Goal: Task Accomplishment & Management: Manage account settings

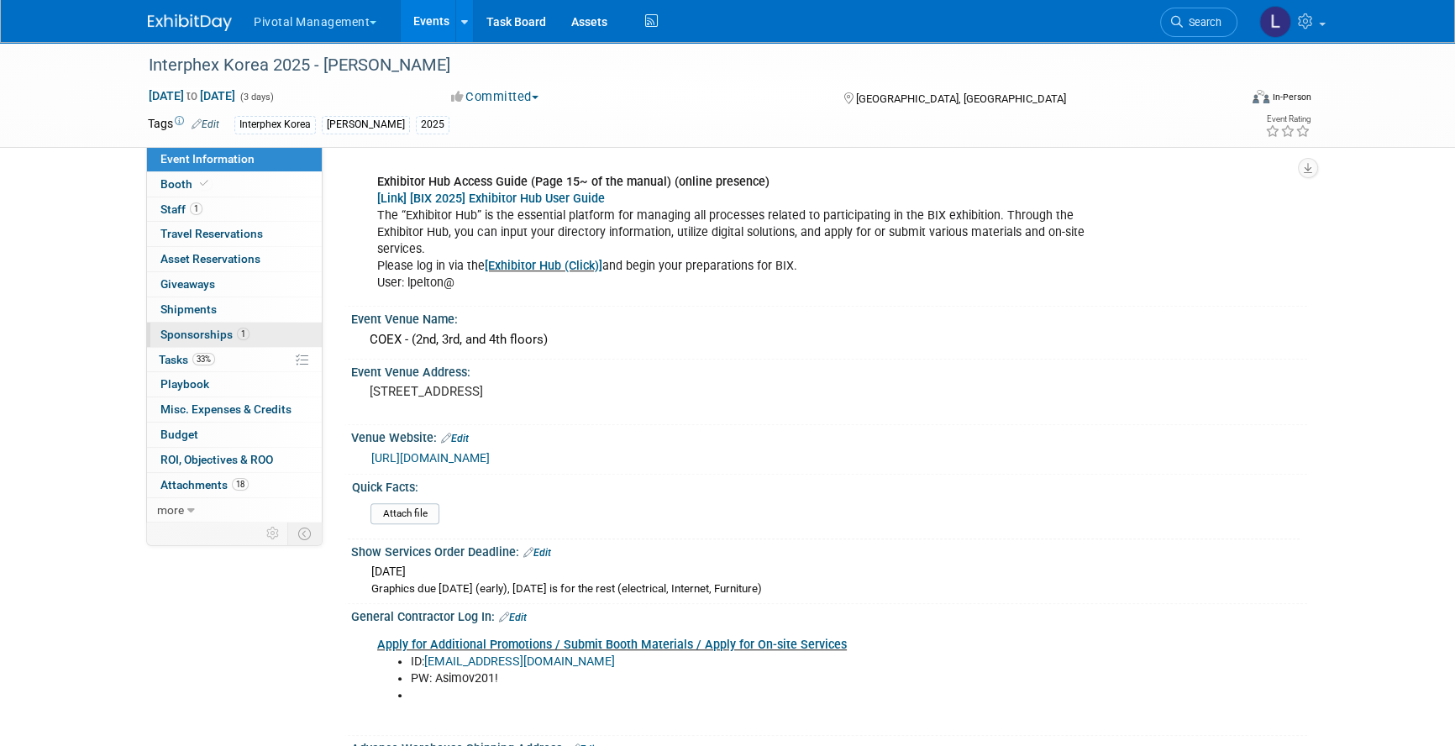
click at [210, 341] on span "Sponsorships 1" at bounding box center [204, 334] width 89 height 13
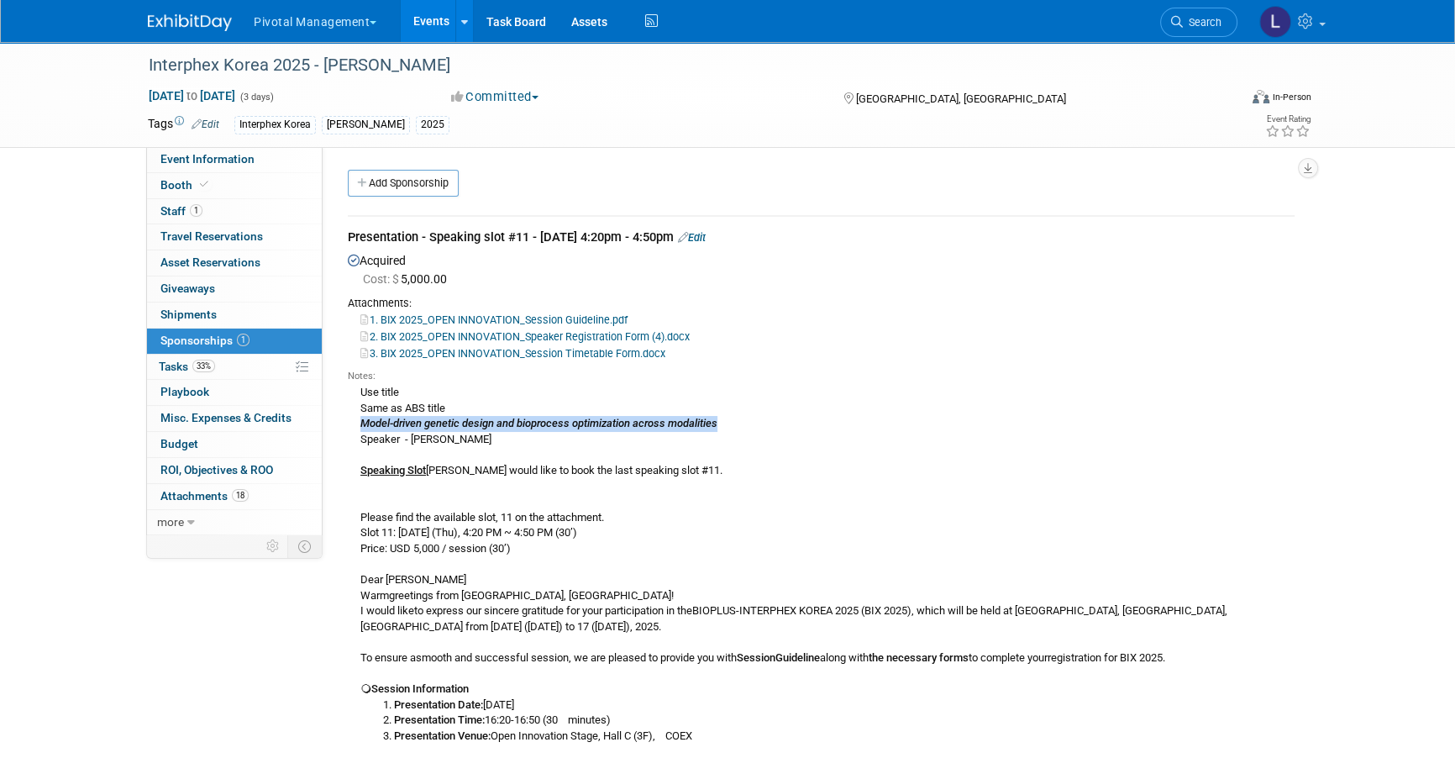
drag, startPoint x: 361, startPoint y: 425, endPoint x: 730, endPoint y: 420, distance: 368.7
copy icon "Model-driven genetic design and bioprocess optimization across modalities"
drag, startPoint x: 501, startPoint y: 738, endPoint x: 739, endPoint y: 741, distance: 237.7
click at [739, 741] on li "Presentation Venue: Open Innovation Stage, Hall C (3F), COEX" at bounding box center [844, 736] width 900 height 16
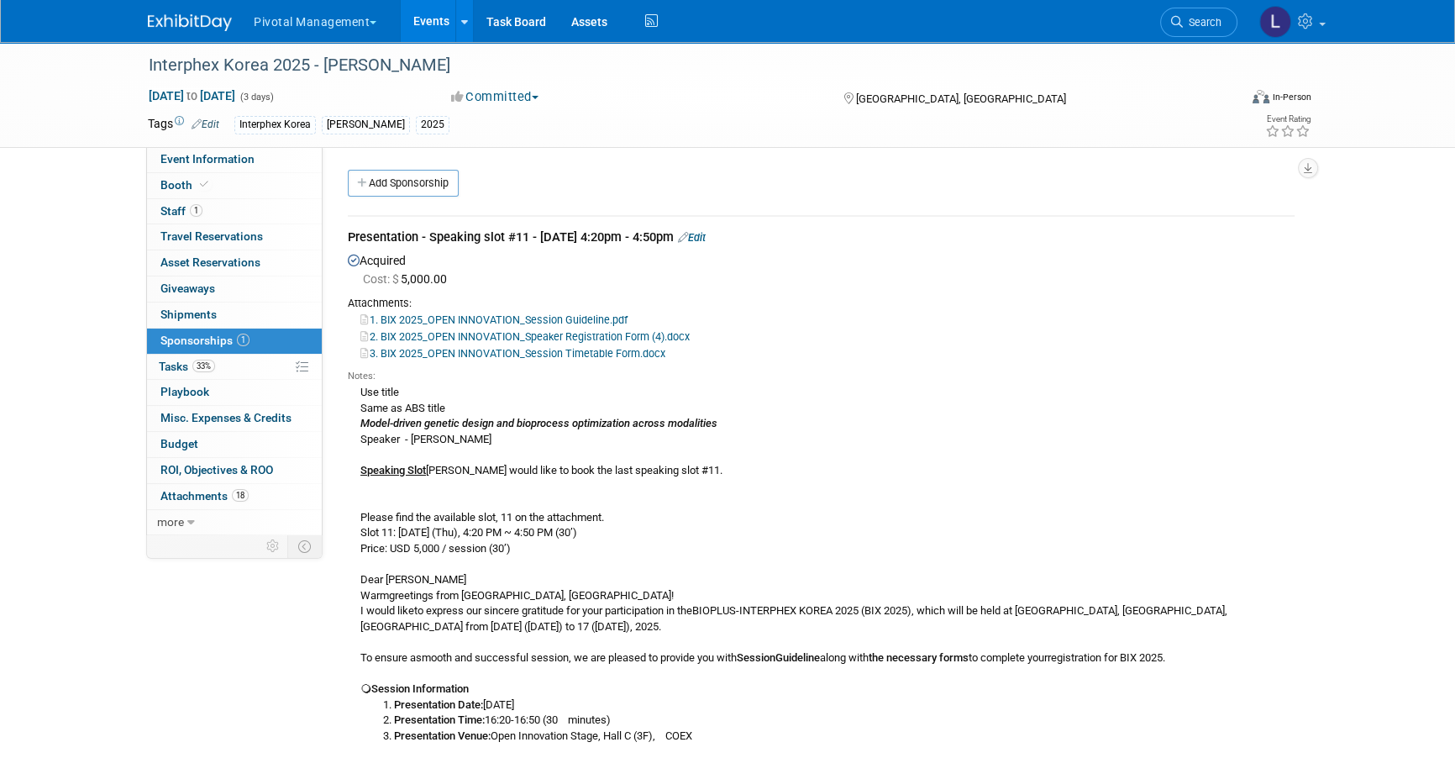
click at [1192, 38] on li "Search" at bounding box center [1198, 20] width 77 height 41
click at [1193, 21] on span "Search" at bounding box center [1202, 22] width 39 height 13
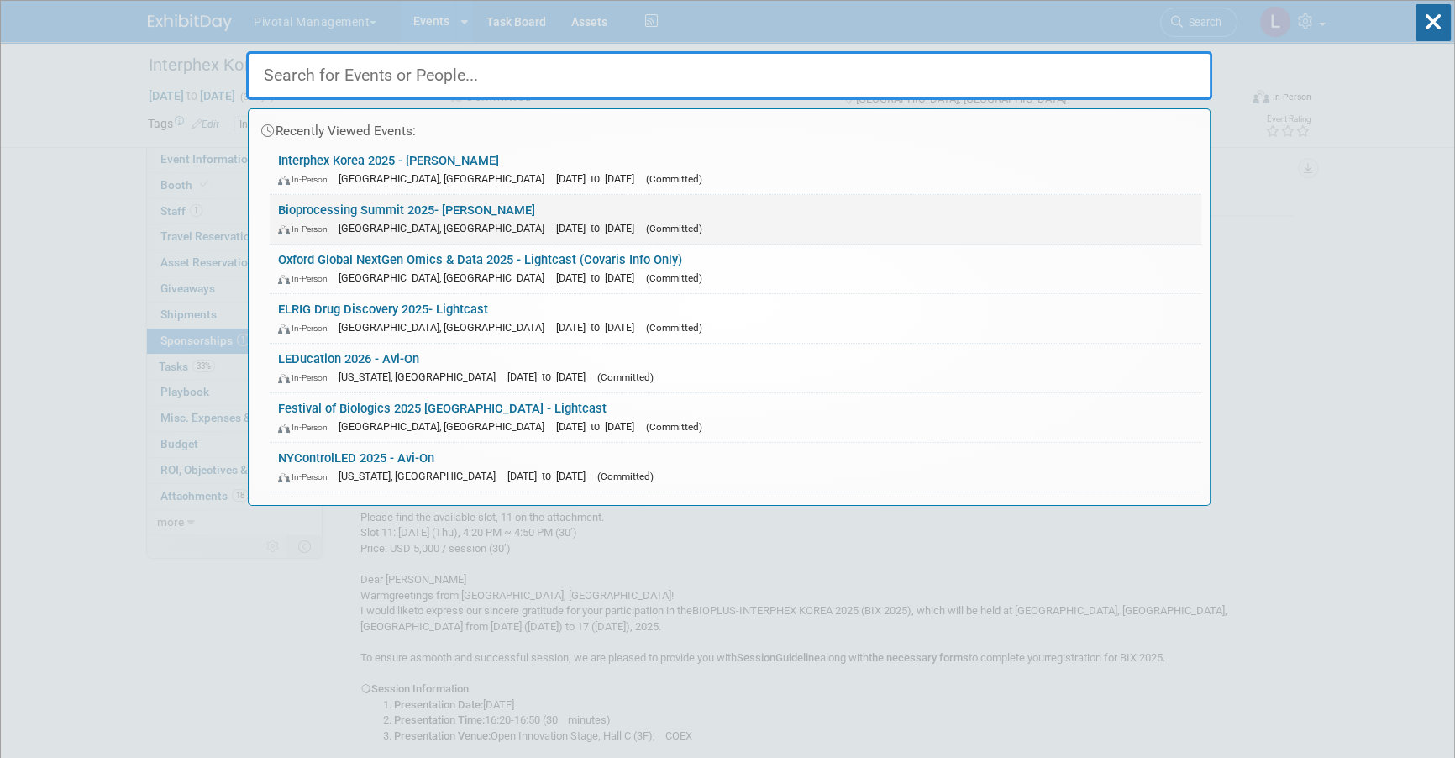
click at [457, 217] on link "Bioprocessing Summit 2025- Asimov In-Person Boston, MA Aug 18, 2025 to Aug 21, …" at bounding box center [735, 219] width 931 height 49
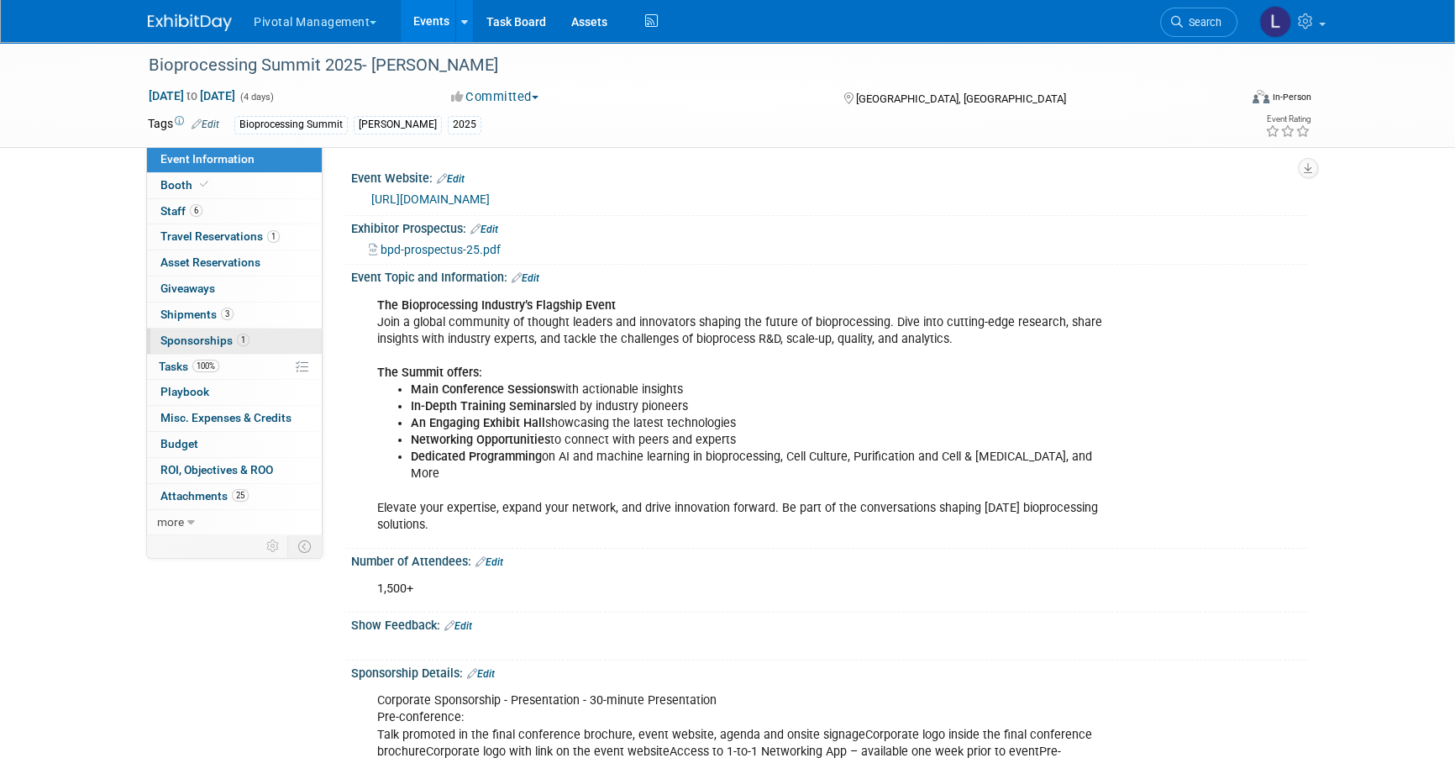
click at [234, 349] on link "1 Sponsorships 1" at bounding box center [234, 340] width 175 height 25
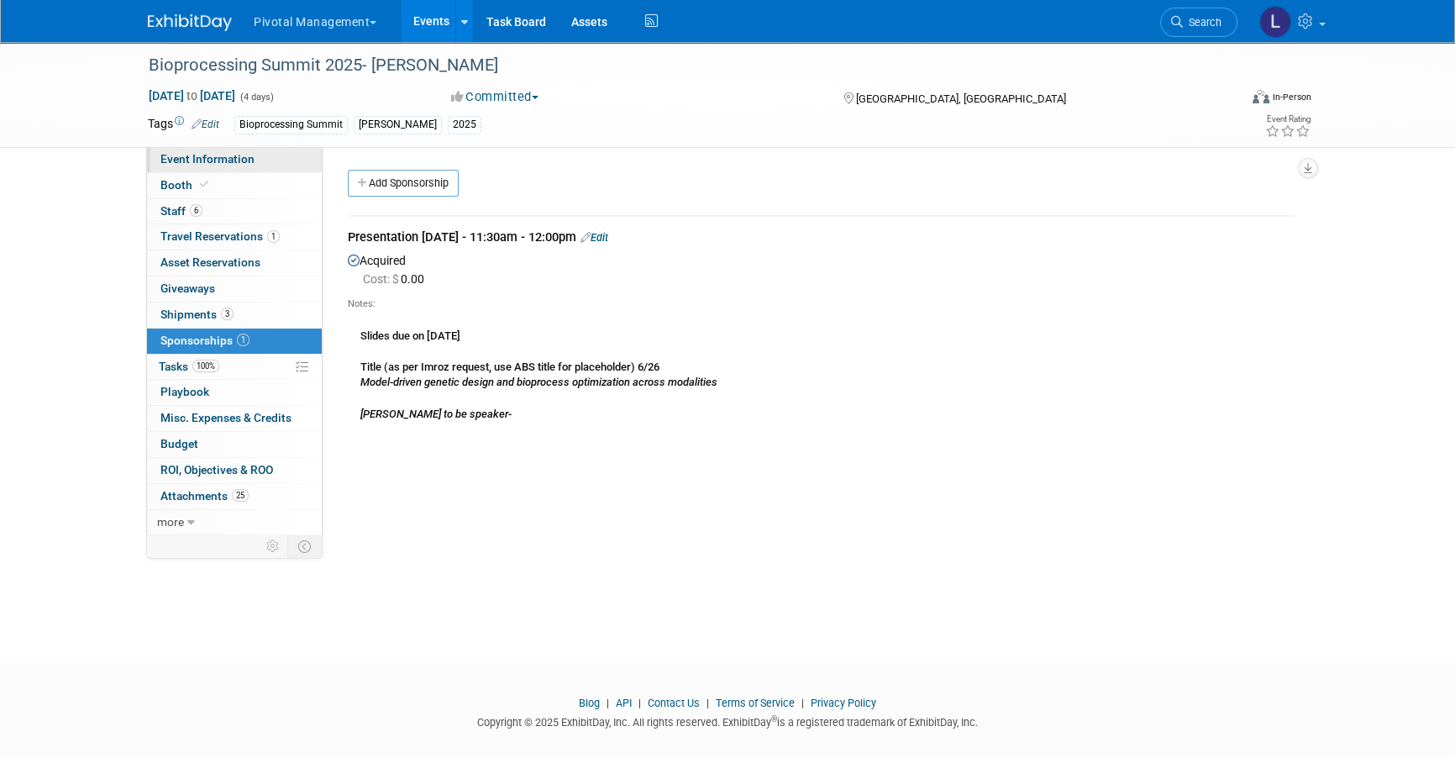
click at [228, 152] on span "Event Information" at bounding box center [207, 158] width 94 height 13
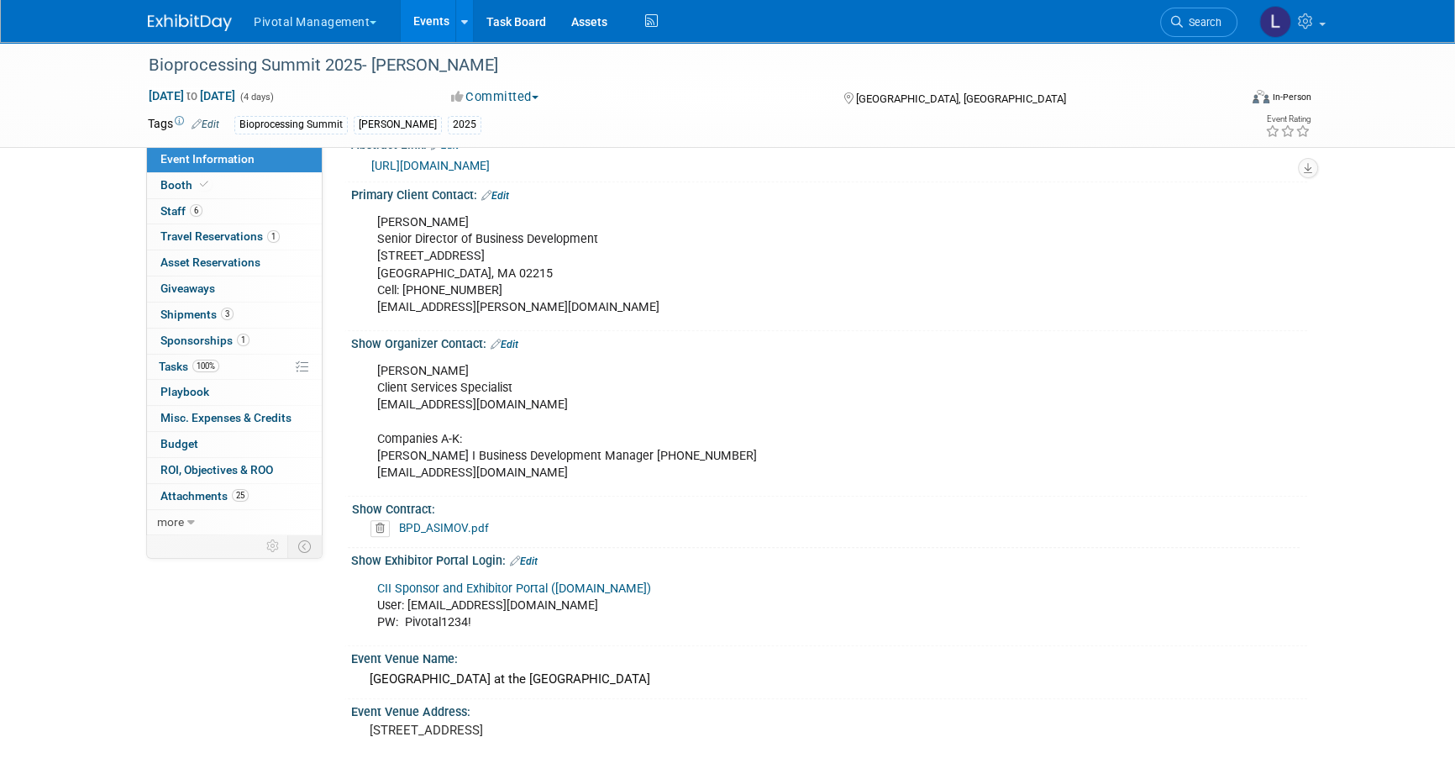
scroll to position [1101, 0]
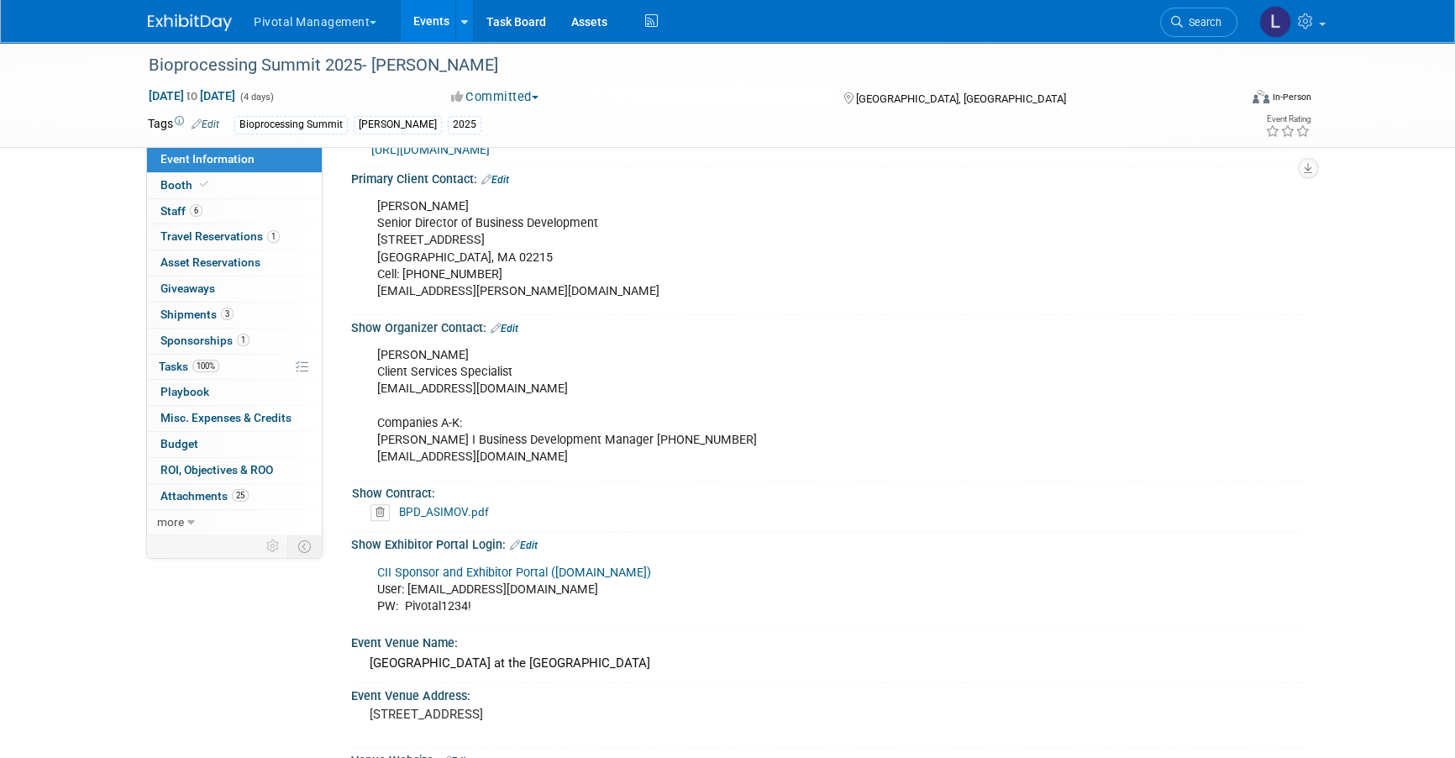
click at [590, 565] on link "CII Sponsor and Exhibitor Portal ([DOMAIN_NAME])" at bounding box center [514, 572] width 274 height 14
click at [211, 343] on span "Sponsorships 1" at bounding box center [204, 339] width 89 height 13
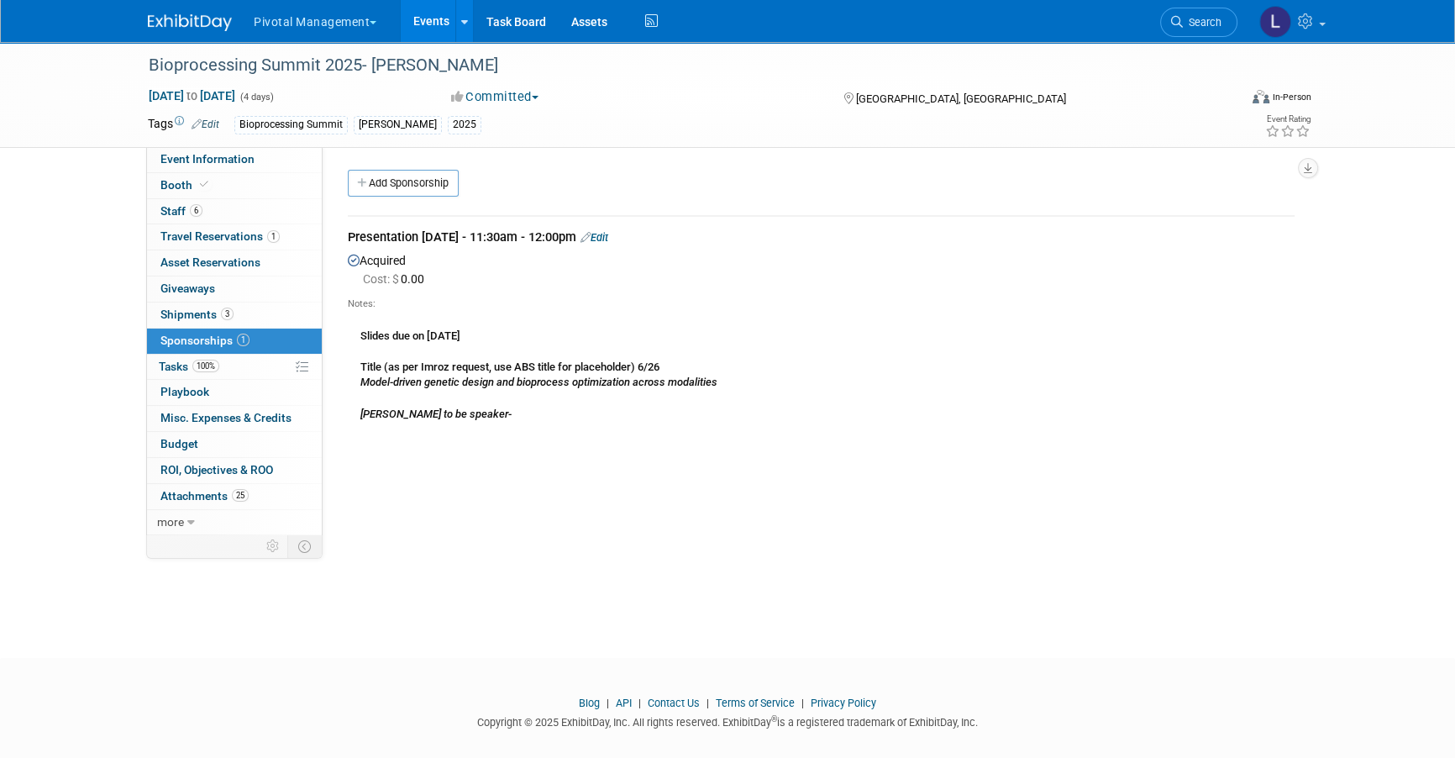
click at [608, 239] on link "Edit" at bounding box center [594, 237] width 28 height 13
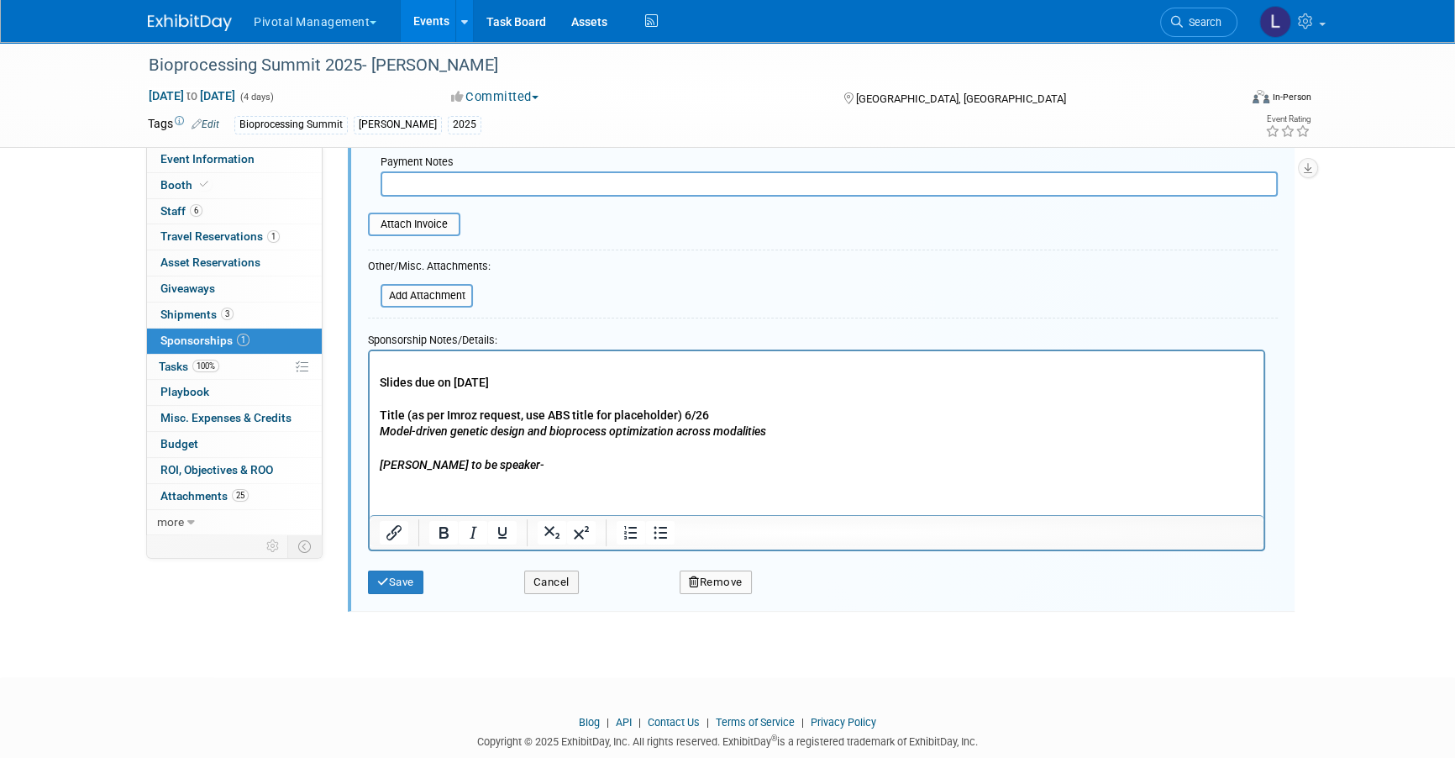
scroll to position [327, 0]
click at [805, 428] on p "Slides due on [DATE] Title (as per Imroz request, use ABS title for placeholder…" at bounding box center [817, 413] width 874 height 115
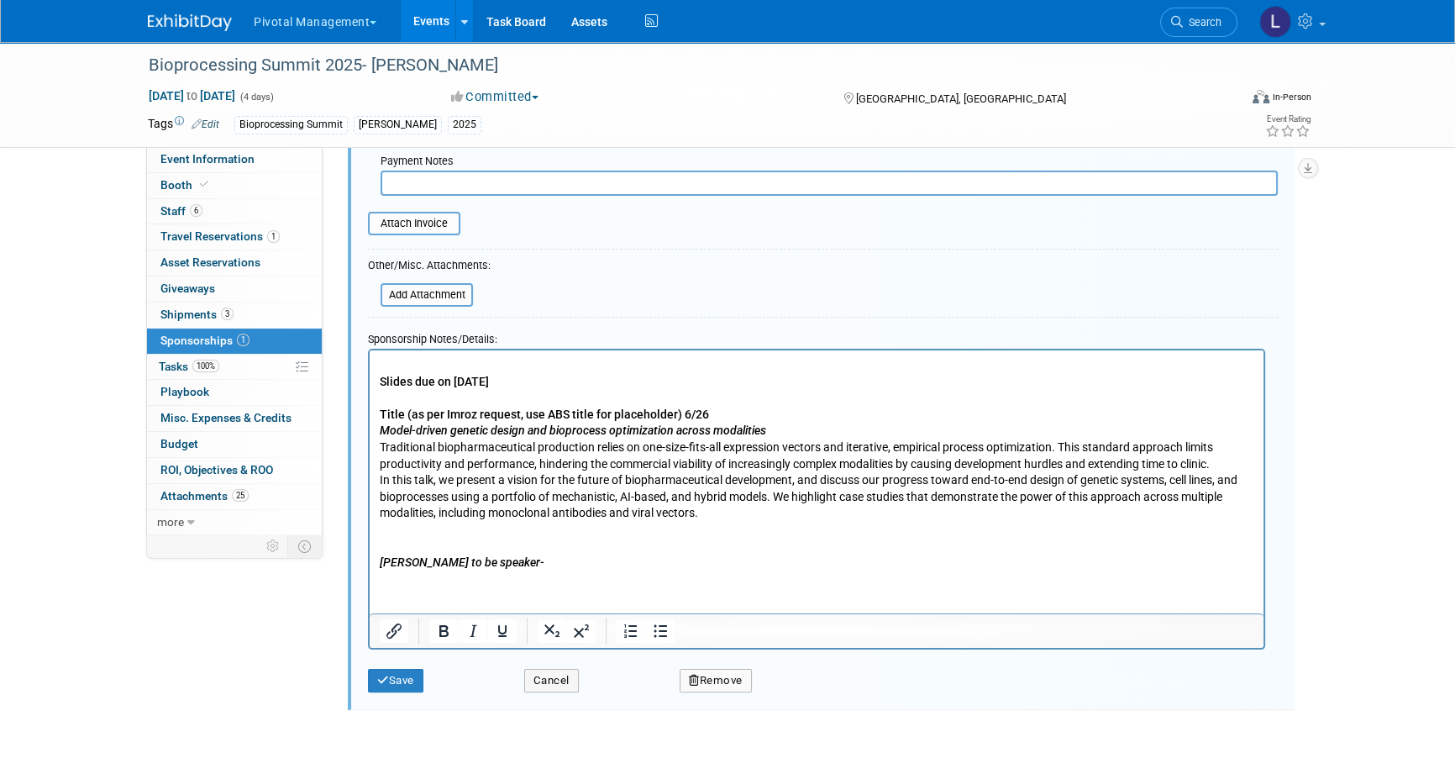
click at [393, 691] on div "Save Cancel Remove" at bounding box center [823, 674] width 910 height 51
click at [396, 685] on button "Save" at bounding box center [395, 681] width 55 height 24
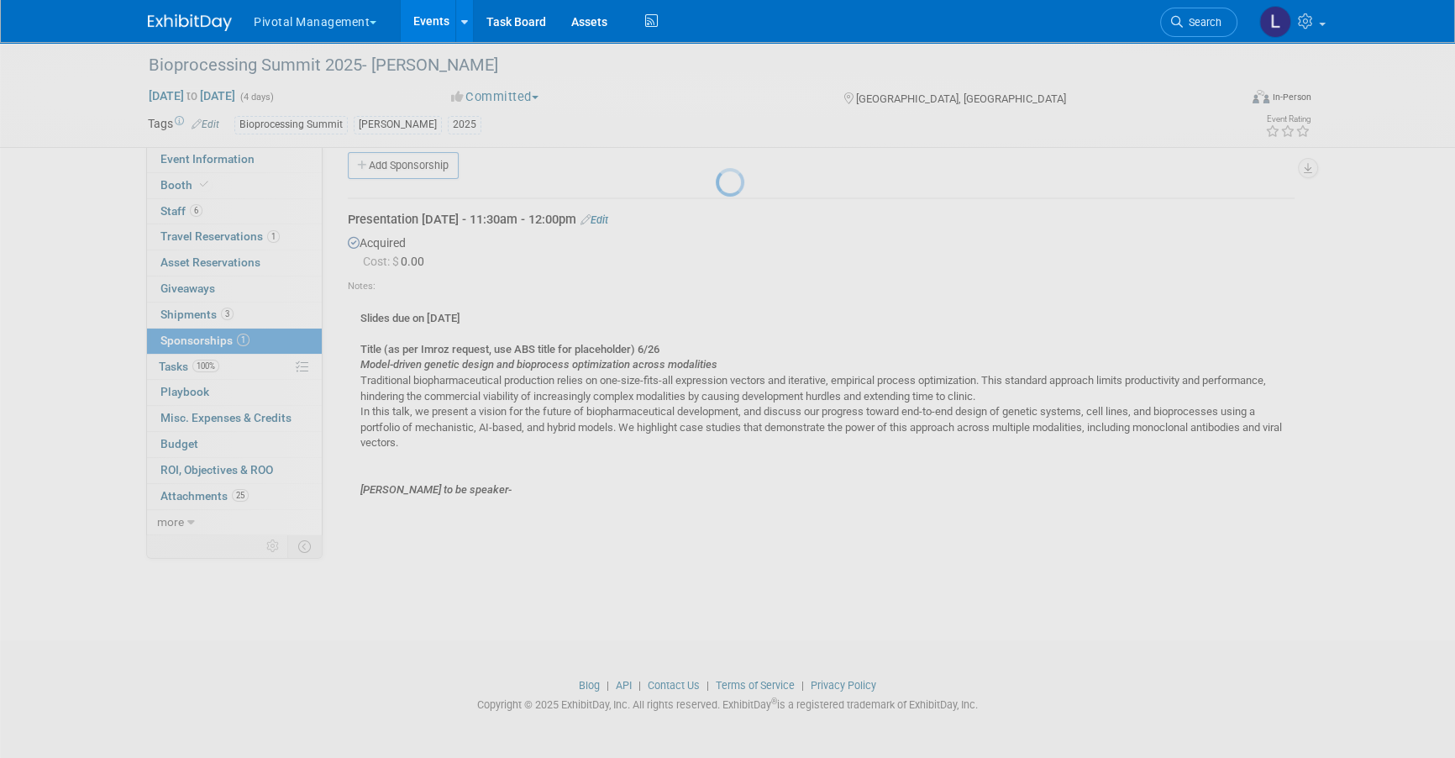
scroll to position [17, 0]
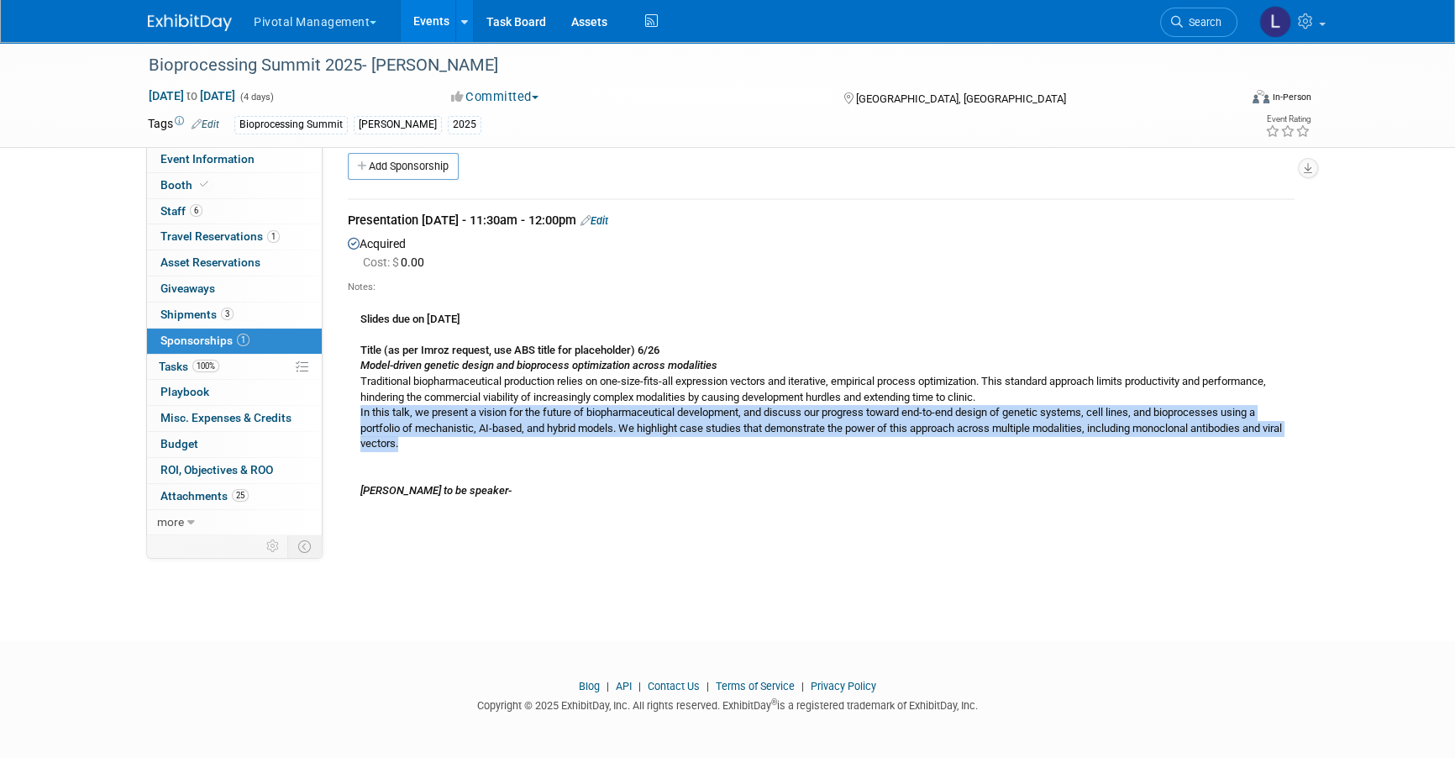
drag, startPoint x: 359, startPoint y: 411, endPoint x: 627, endPoint y: 438, distance: 268.4
click at [627, 438] on div "Slides due on [DATE] Title (as per Imroz request, use ABS title for placeholder…" at bounding box center [821, 396] width 947 height 205
copy div "In this talk, we present a vision for the future of biopharmaceutical developme…"
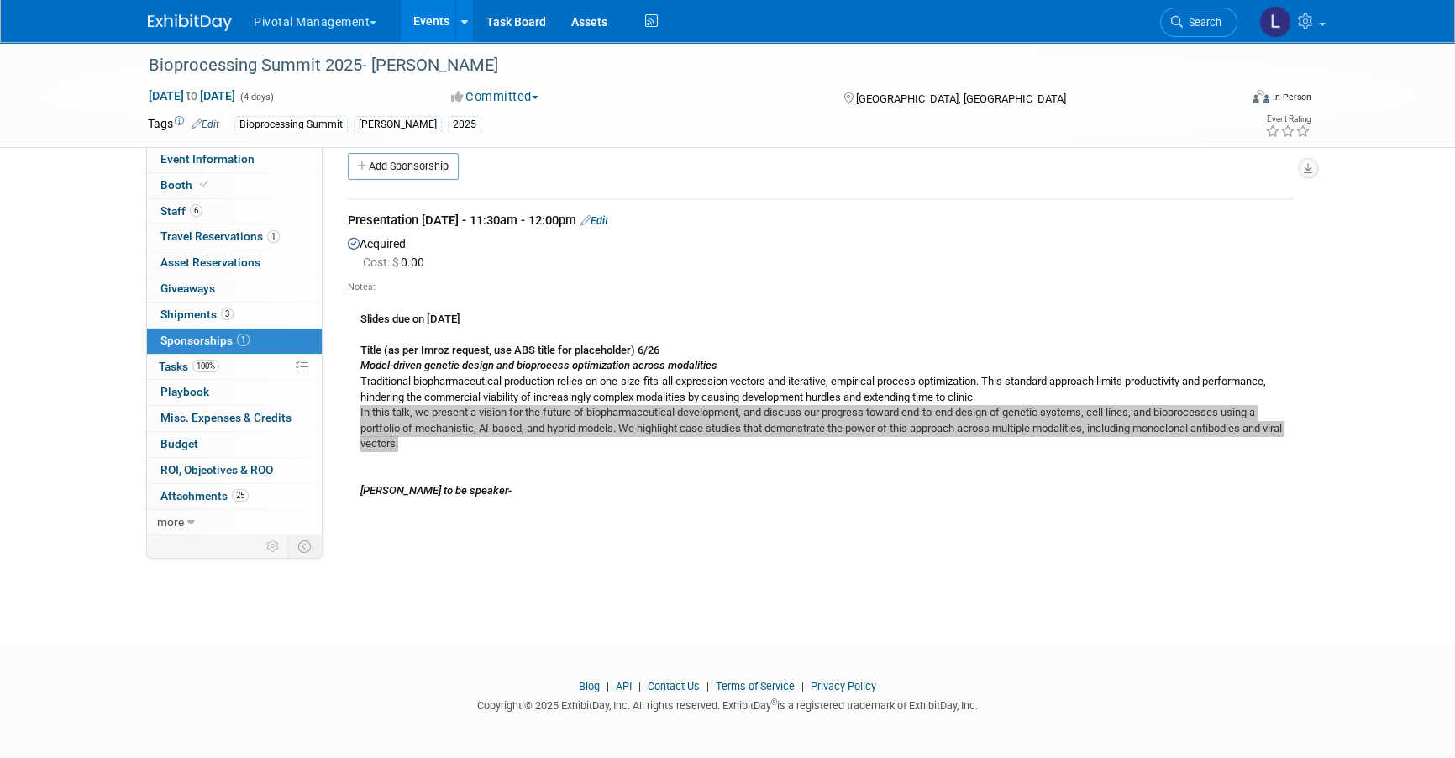
copy div "In this talk, we present a vision for the future of biopharmaceutical developme…"
